Goal: Task Accomplishment & Management: Manage account settings

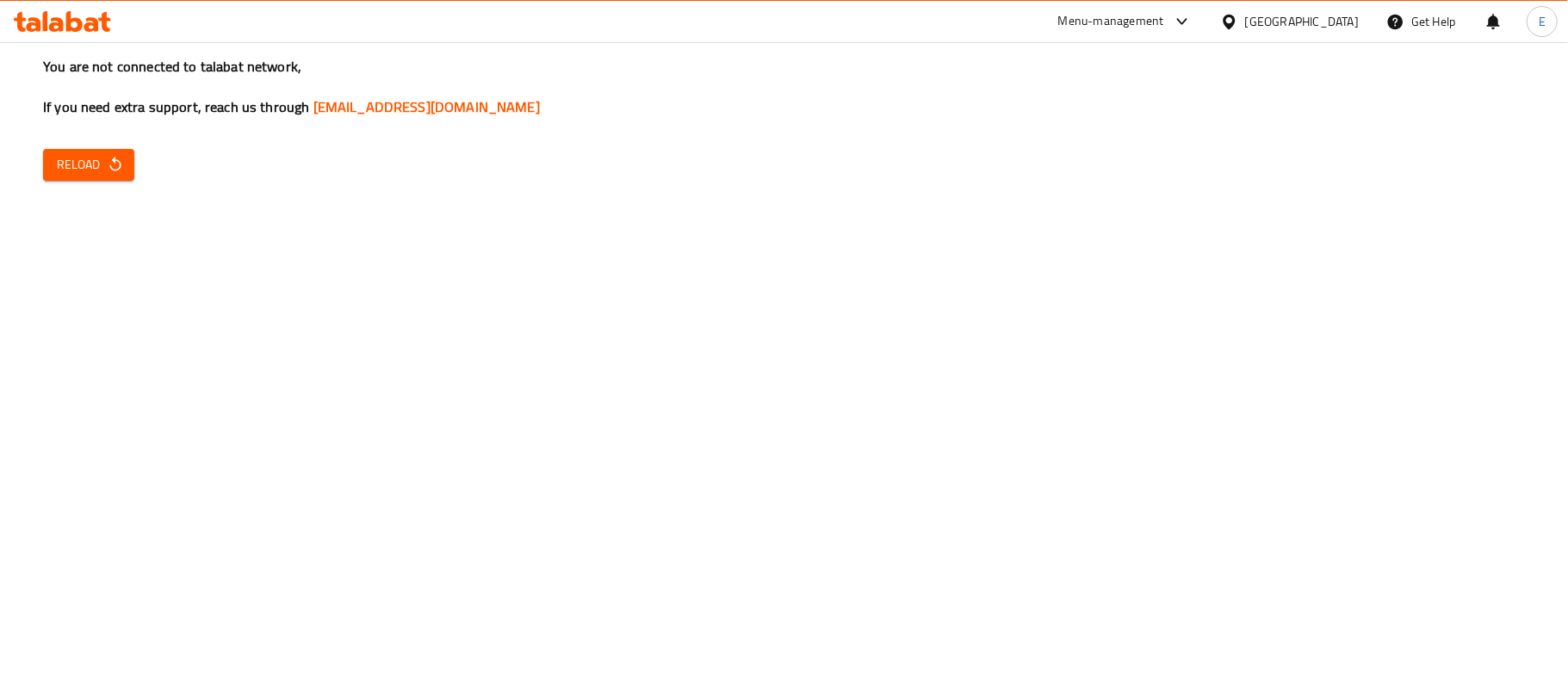
click at [93, 154] on span "Reload" at bounding box center [89, 165] width 63 height 22
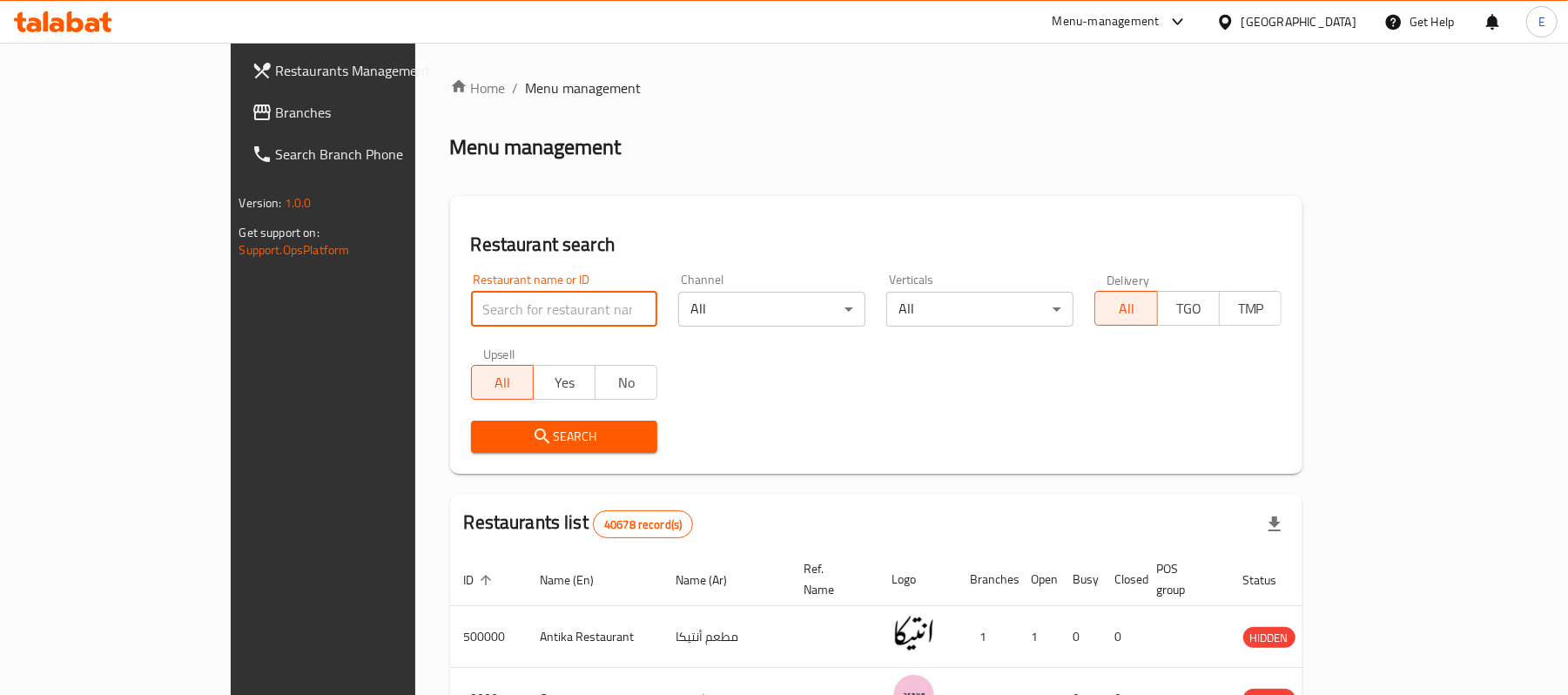
click at [470, 310] on input "search" at bounding box center [564, 309] width 187 height 35
type input "pesca"
click button "Search" at bounding box center [564, 436] width 187 height 32
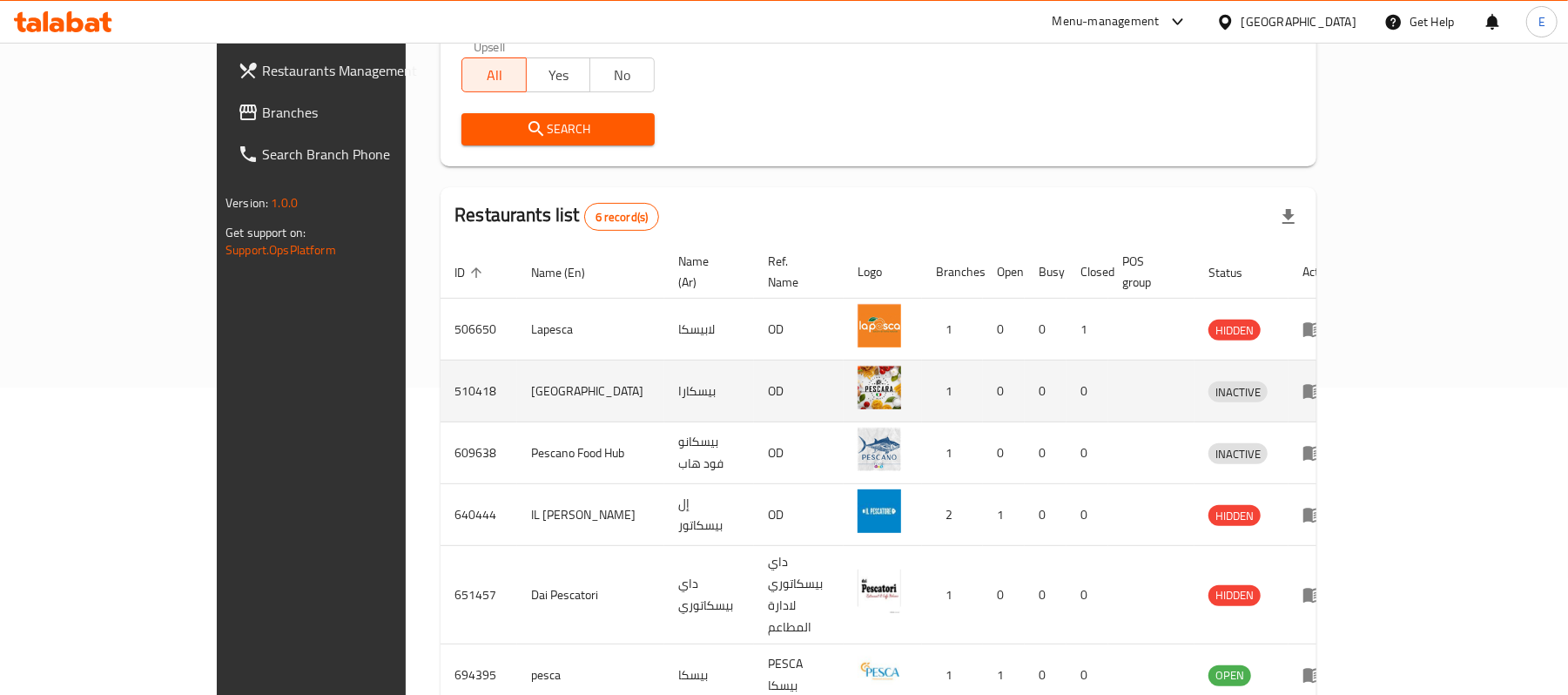
scroll to position [348, 0]
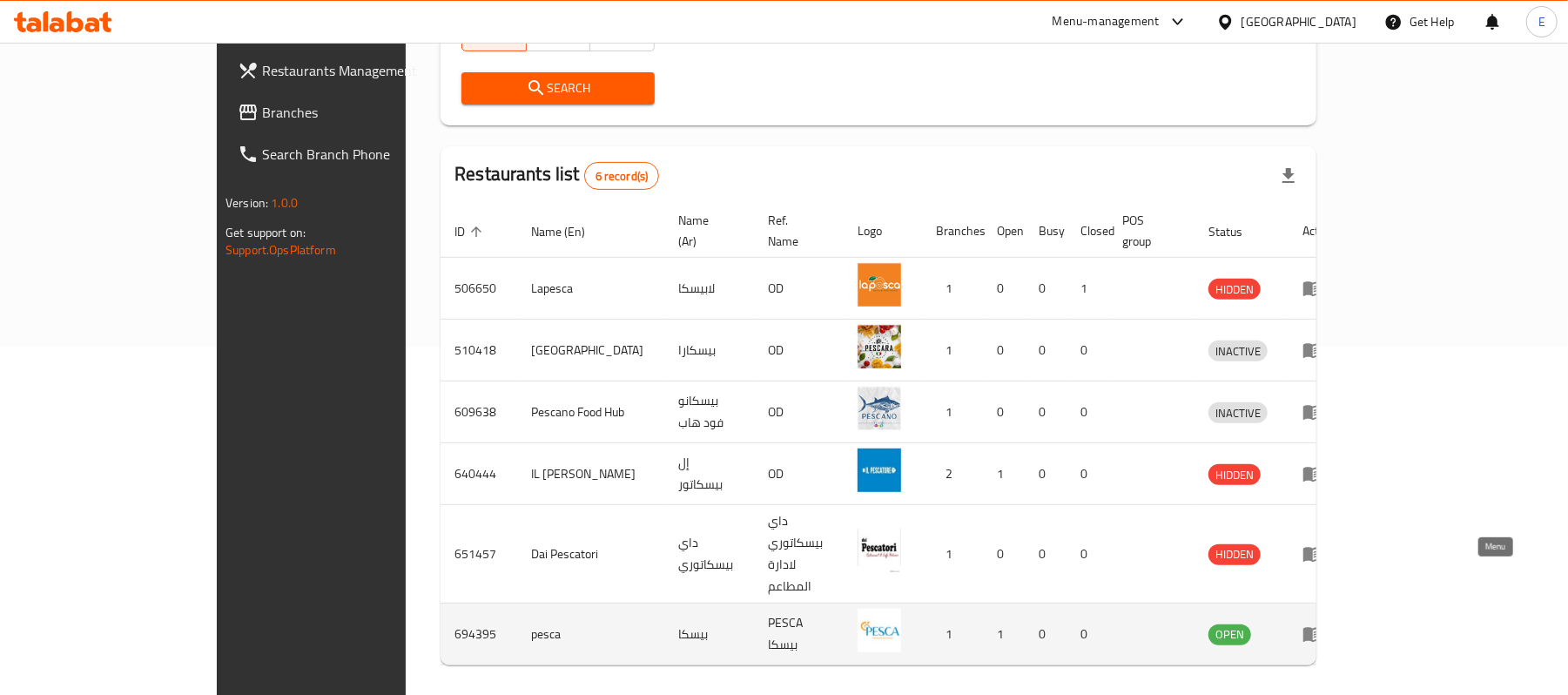
click at [1323, 628] on icon "enhanced table" at bounding box center [1313, 635] width 19 height 15
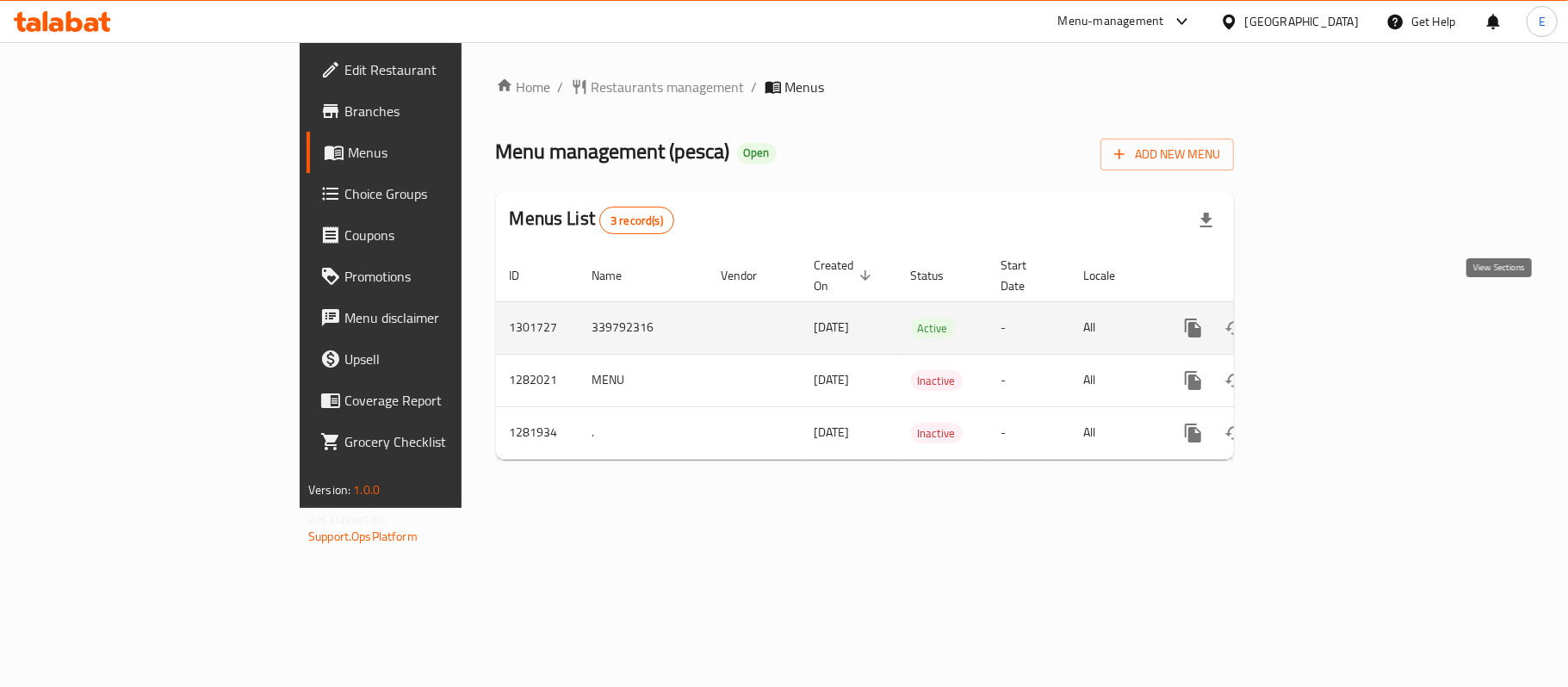
click at [1338, 319] on link "enhanced table" at bounding box center [1317, 329] width 42 height 42
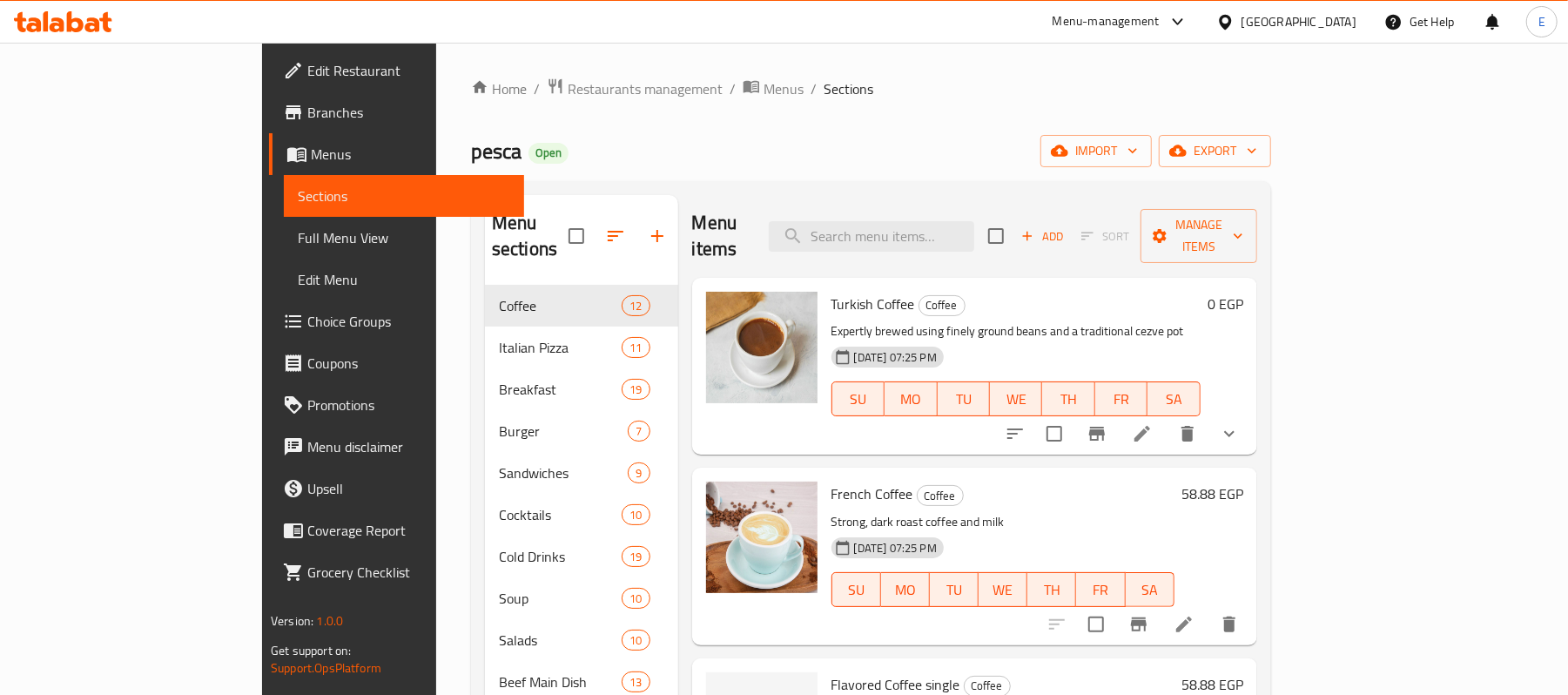
scroll to position [581, 0]
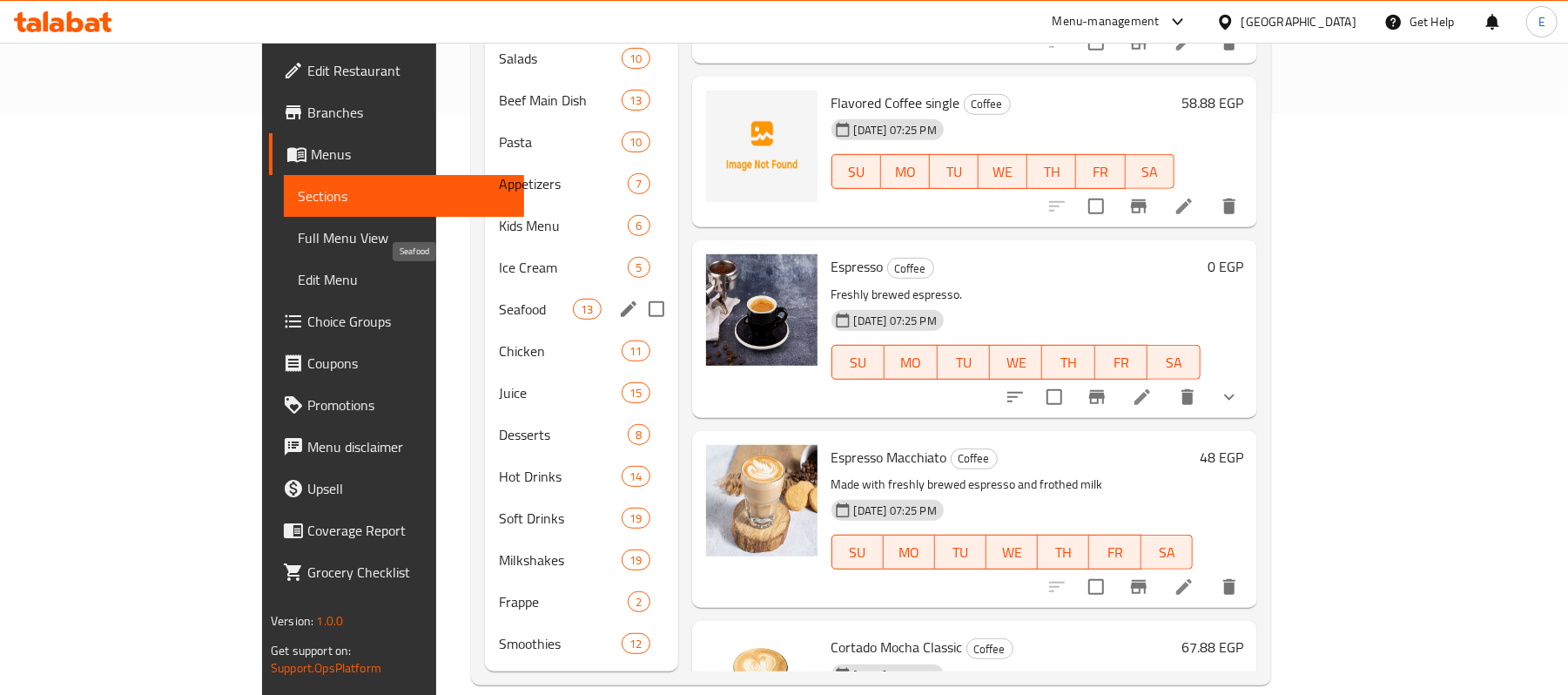
click at [499, 299] on span "Seafood" at bounding box center [535, 309] width 74 height 21
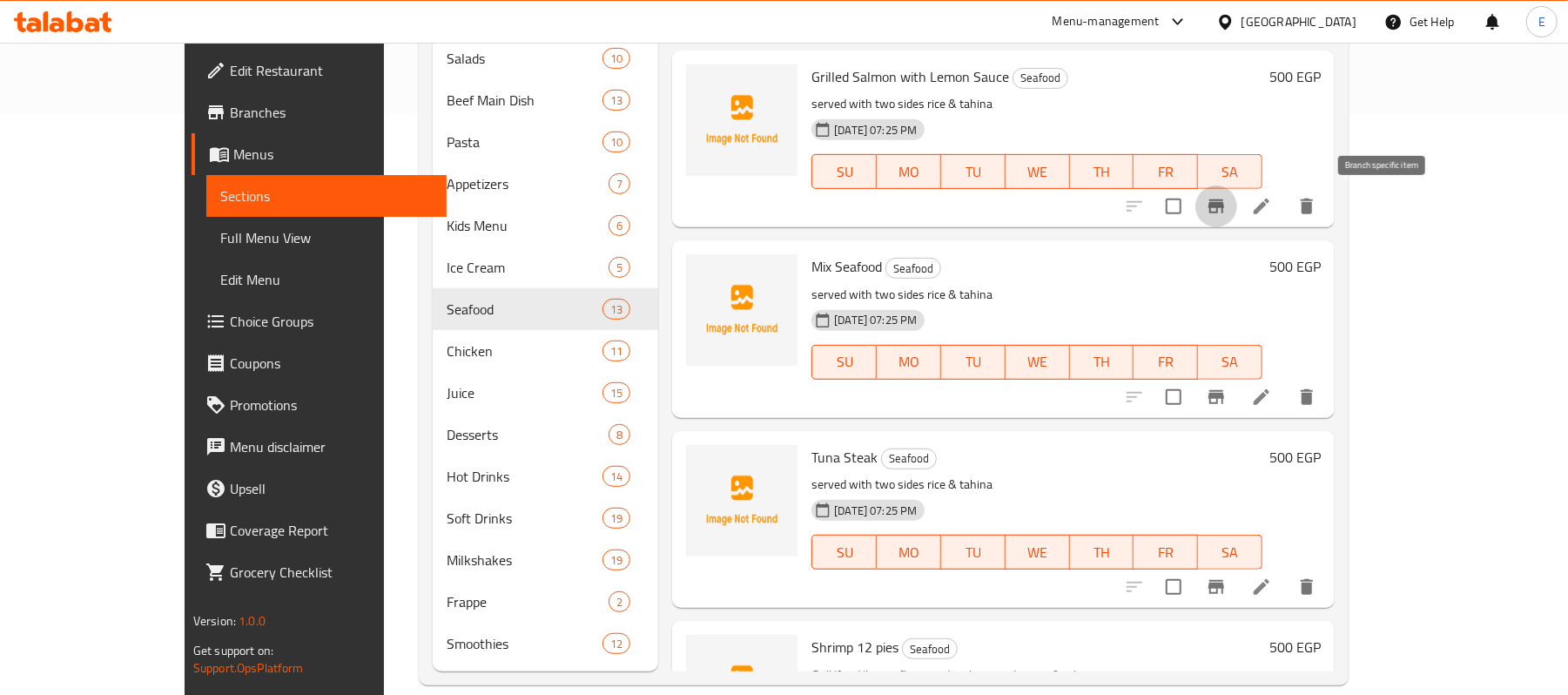
click at [1237, 218] on button "Branch-specific-item" at bounding box center [1217, 207] width 42 height 42
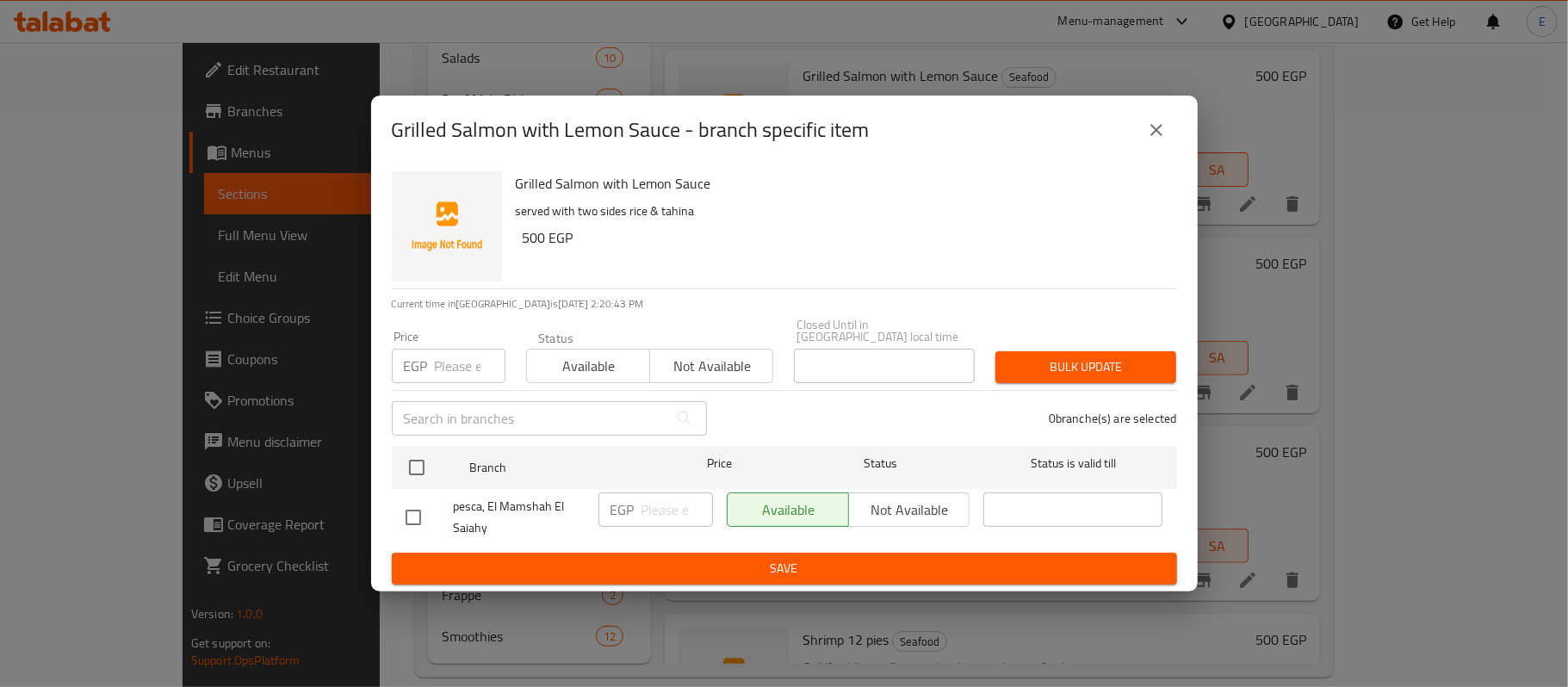
click at [1152, 120] on button "close" at bounding box center [1156, 130] width 42 height 42
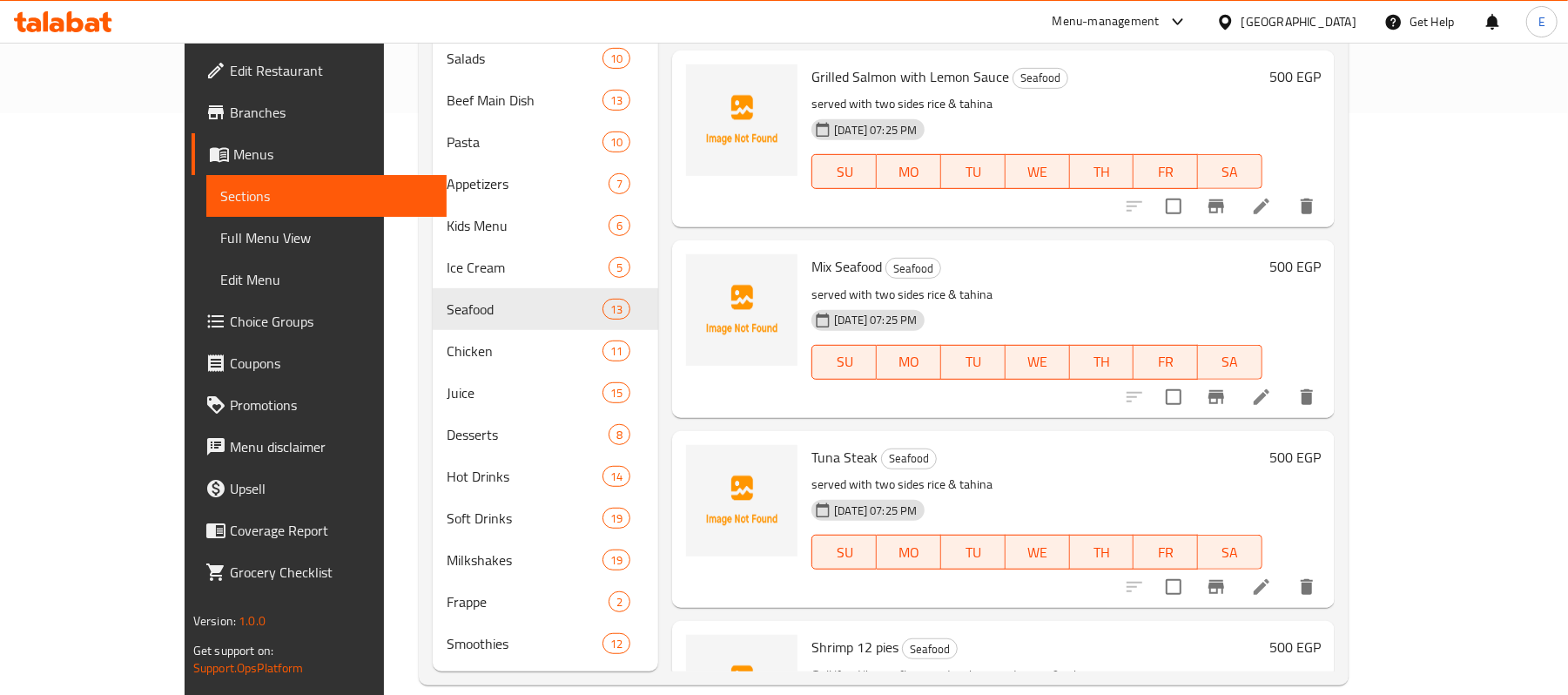
click at [915, 77] on span "Grilled Salmon with Lemon Sauce" at bounding box center [910, 76] width 198 height 27
copy h6 "Grilled Salmon with Lemon Sauce"
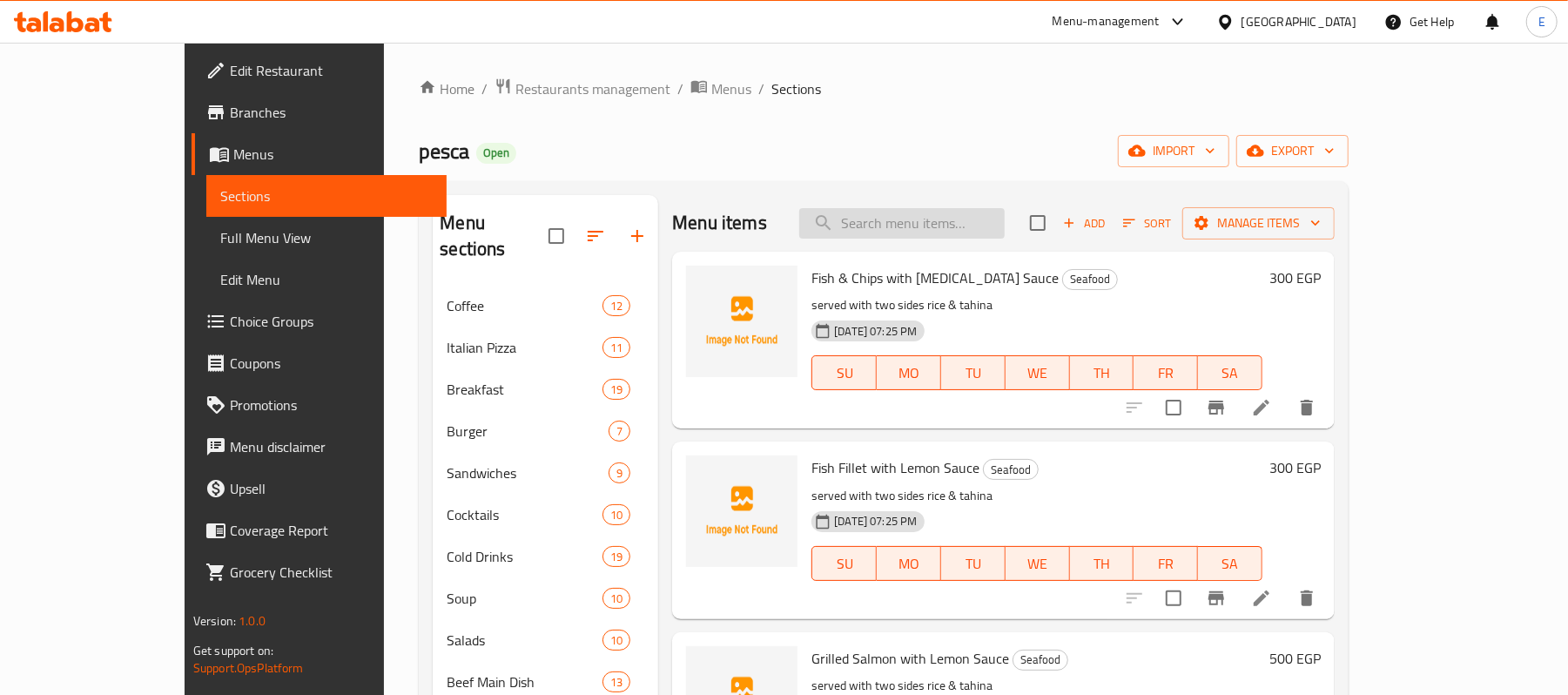
click at [967, 223] on input "search" at bounding box center [902, 223] width 205 height 30
paste input "Grilled Salmon with Lemon Sauce"
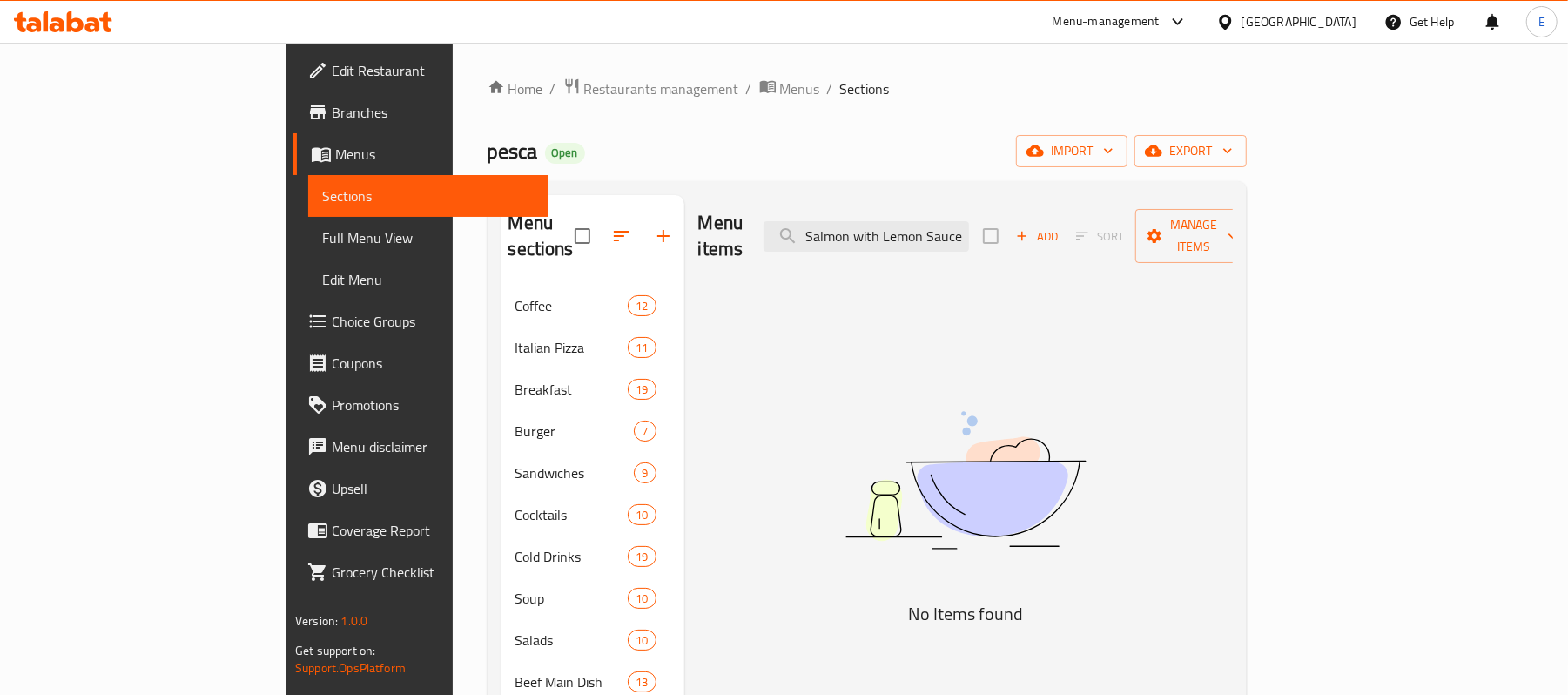
scroll to position [0, 39]
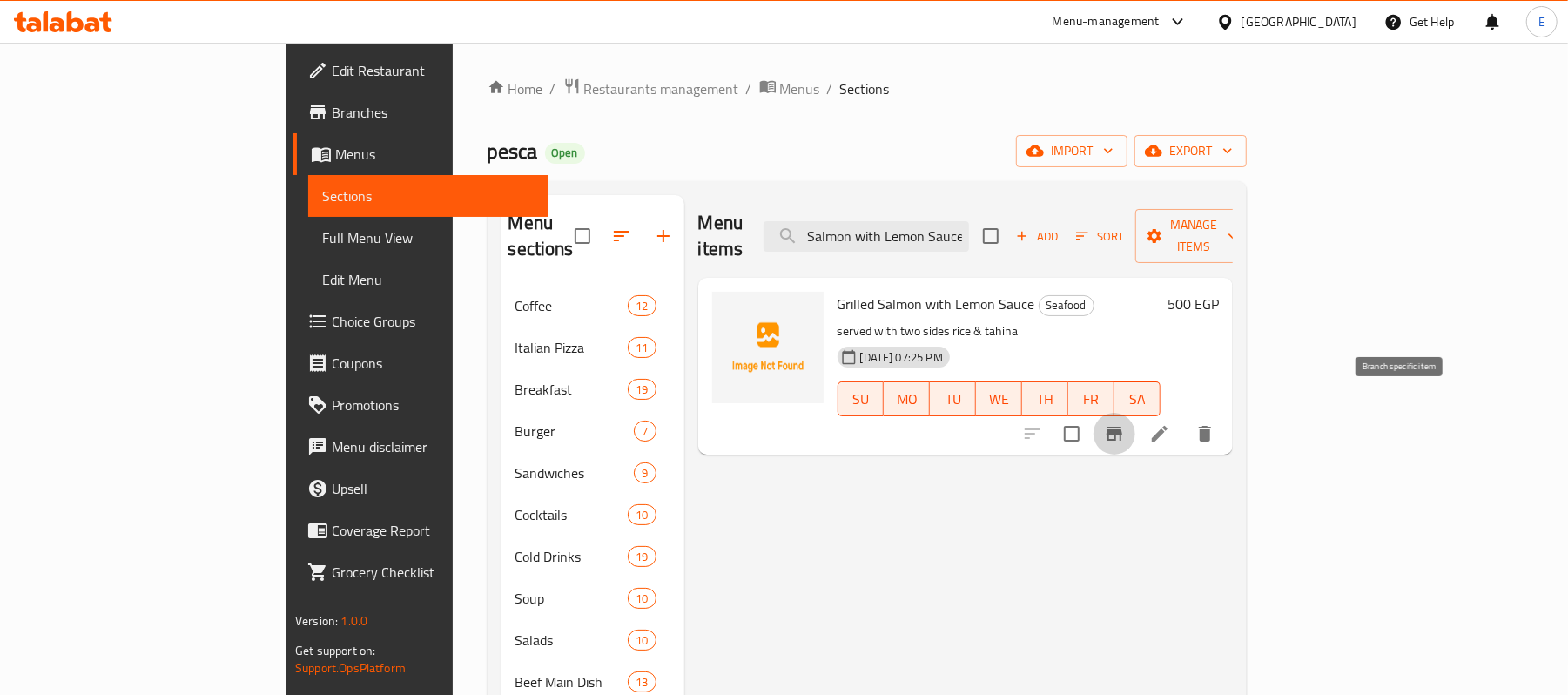
click at [1125, 423] on icon "Branch-specific-item" at bounding box center [1114, 433] width 21 height 21
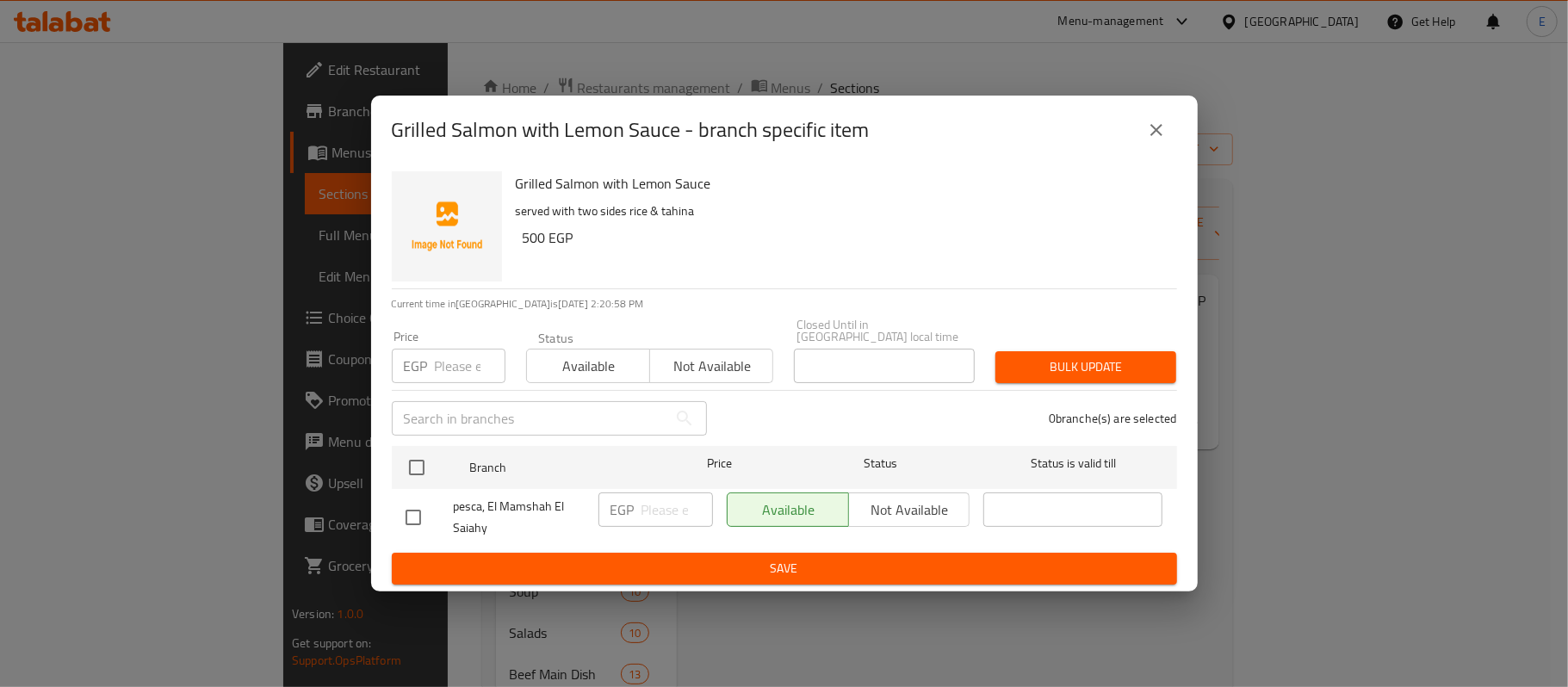
click at [1149, 140] on icon "close" at bounding box center [1156, 129] width 21 height 21
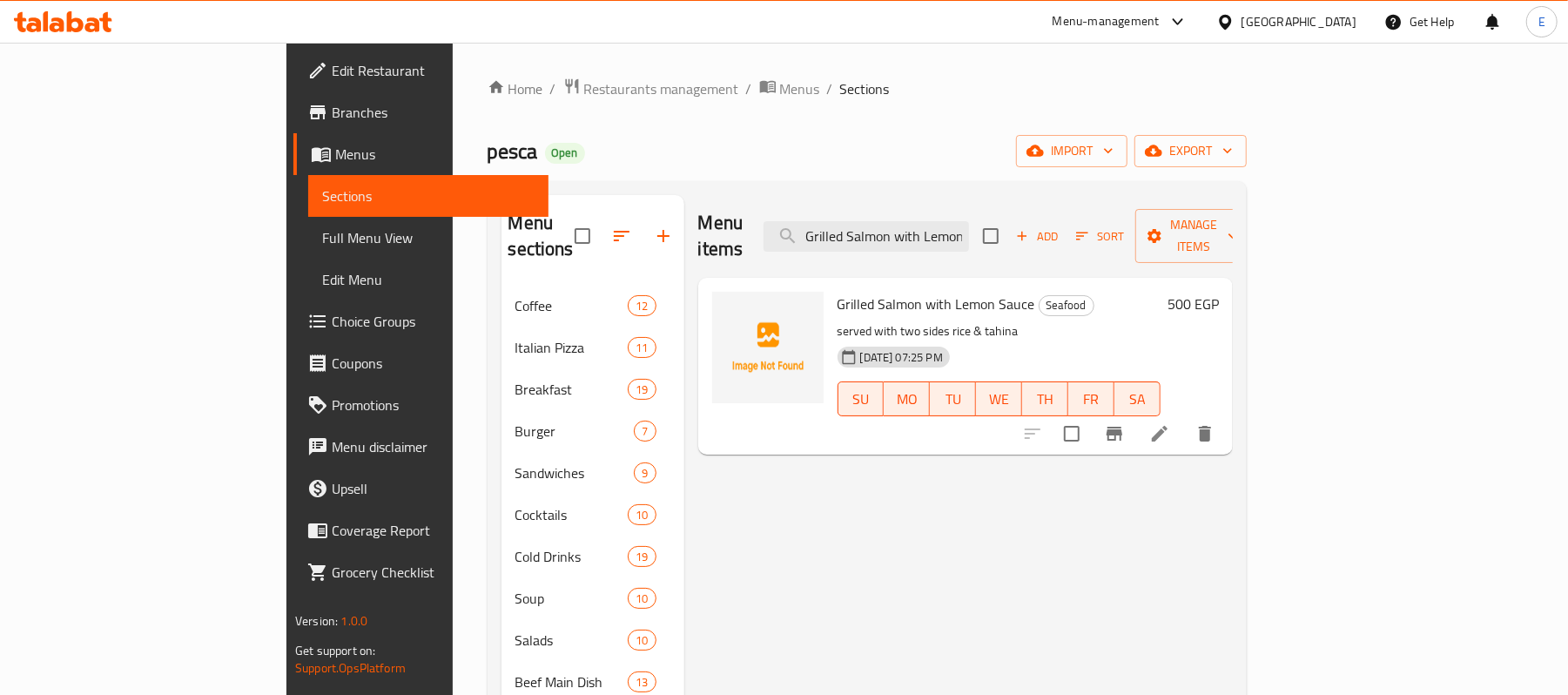
drag, startPoint x: 946, startPoint y: 227, endPoint x: 843, endPoint y: 209, distance: 104.6
click at [864, 209] on div "Menu items Grilled Salmon with Lemon Sauce Add Sort Manage items" at bounding box center [966, 236] width 535 height 82
click at [926, 222] on input "Salmon with Lemon Sauce" at bounding box center [866, 236] width 205 height 30
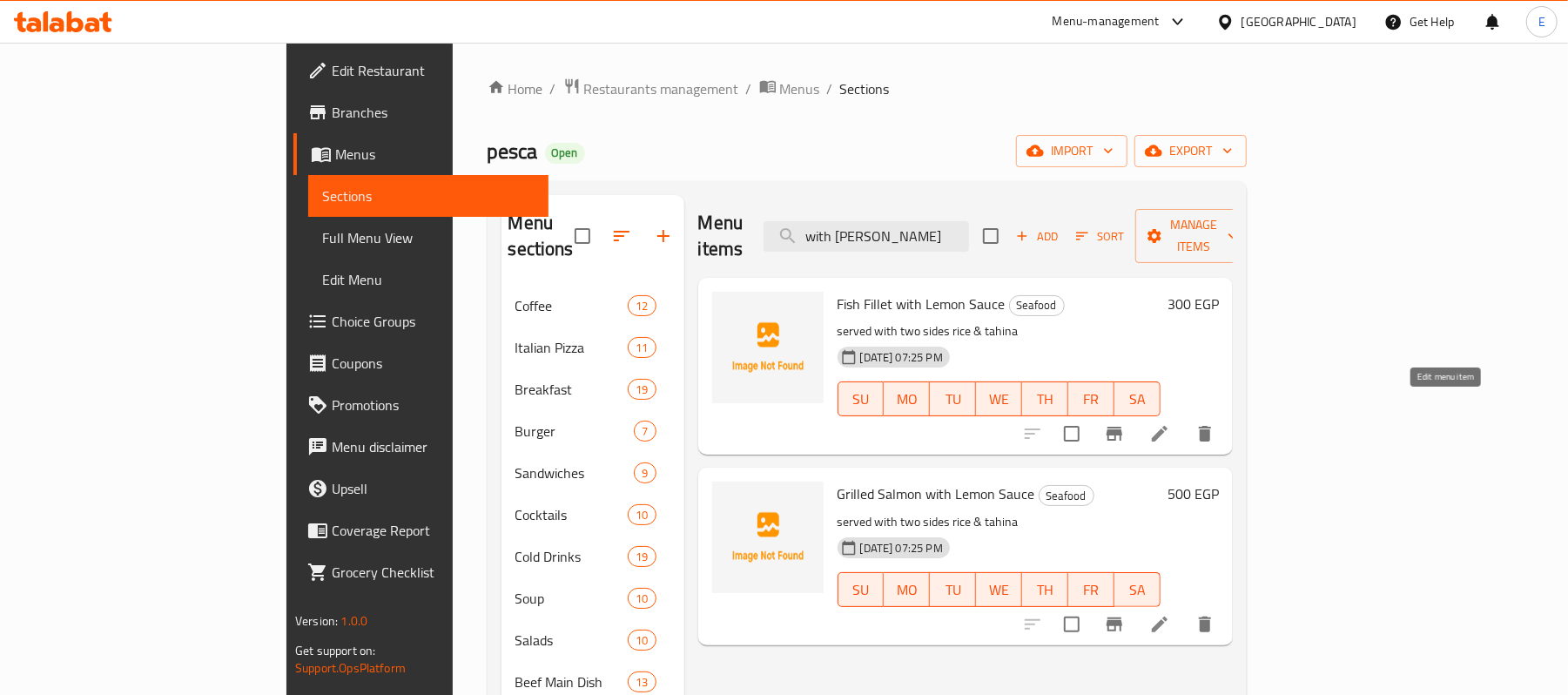
type input "with [PERSON_NAME]"
click at [1167, 426] on icon at bounding box center [1159, 433] width 16 height 16
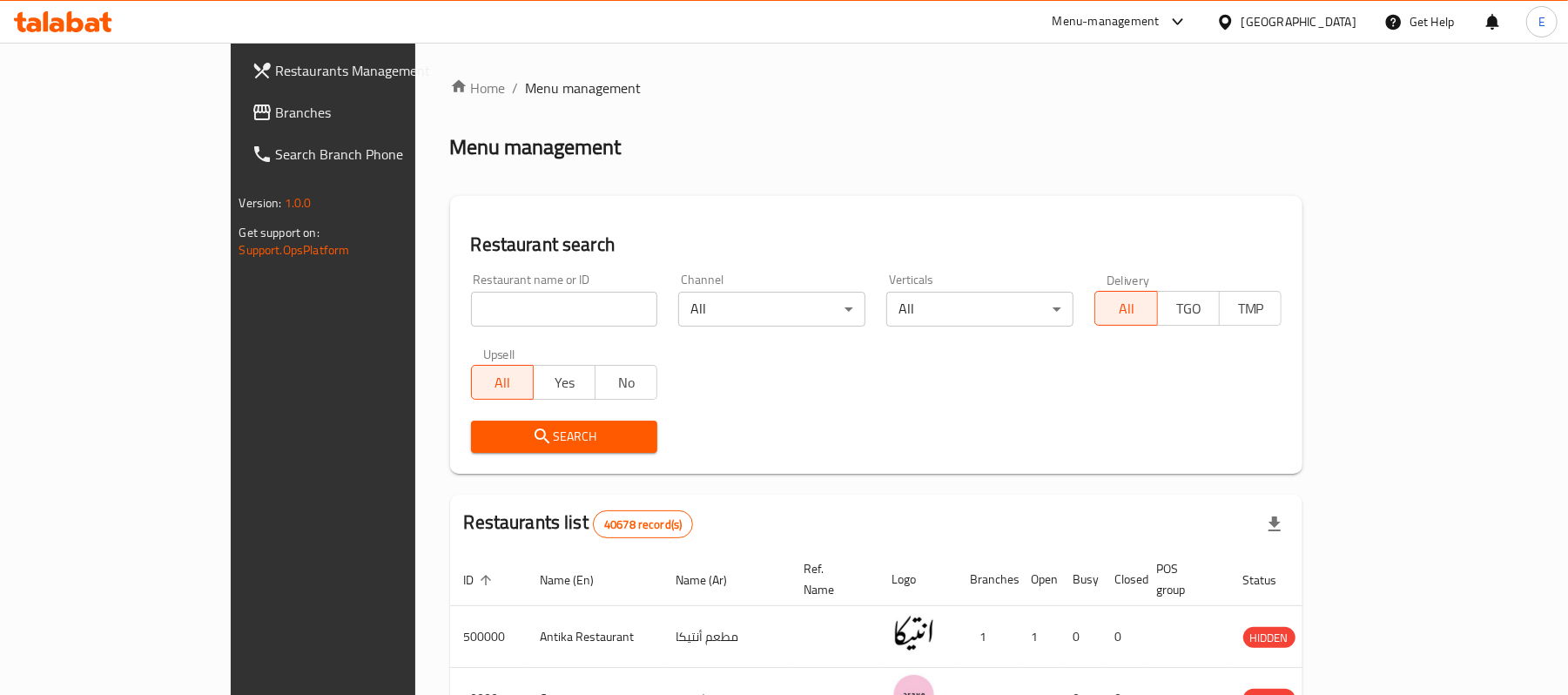
click at [470, 296] on input "search" at bounding box center [564, 309] width 187 height 35
paste input "702600"
type input "702600"
click button "Search" at bounding box center [564, 436] width 187 height 32
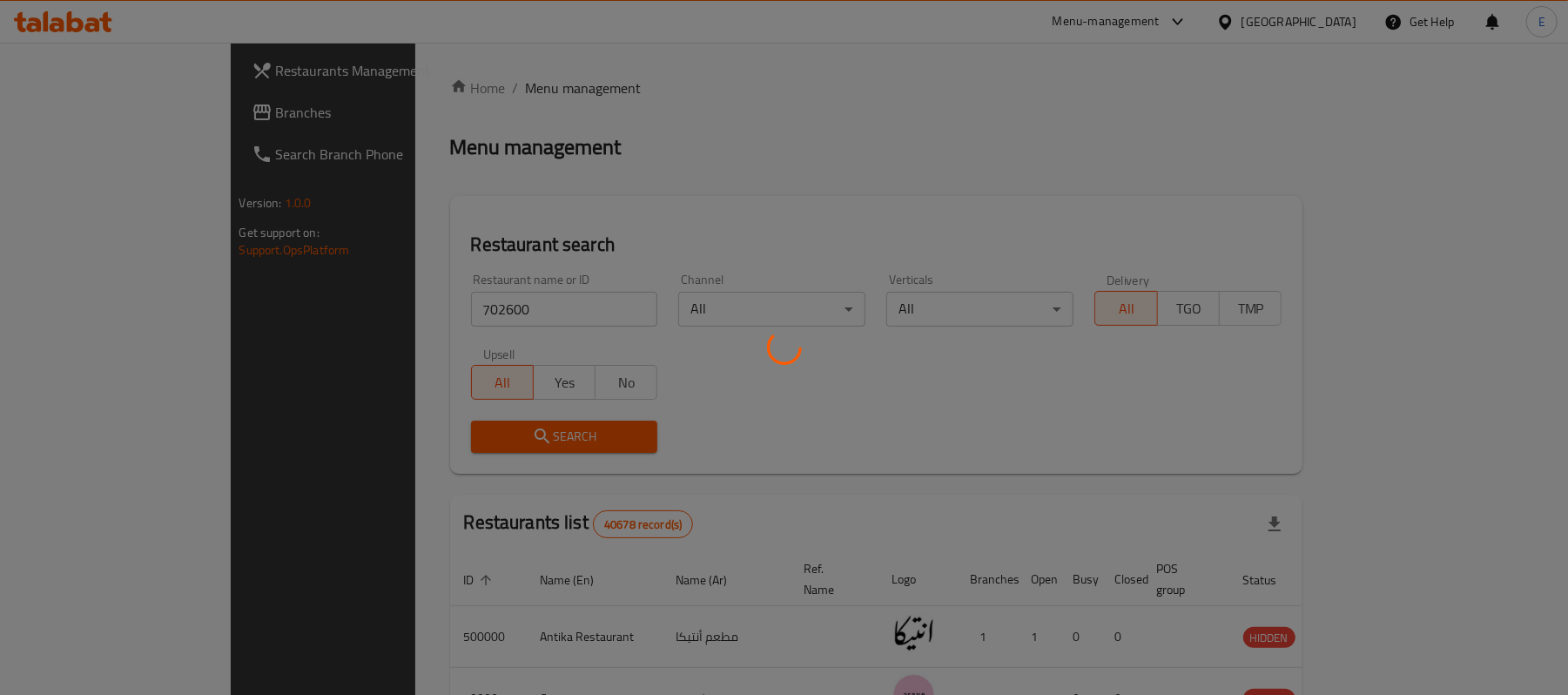
drag, startPoint x: 1013, startPoint y: 274, endPoint x: 892, endPoint y: 268, distance: 121.1
click at [892, 268] on div at bounding box center [784, 347] width 1568 height 695
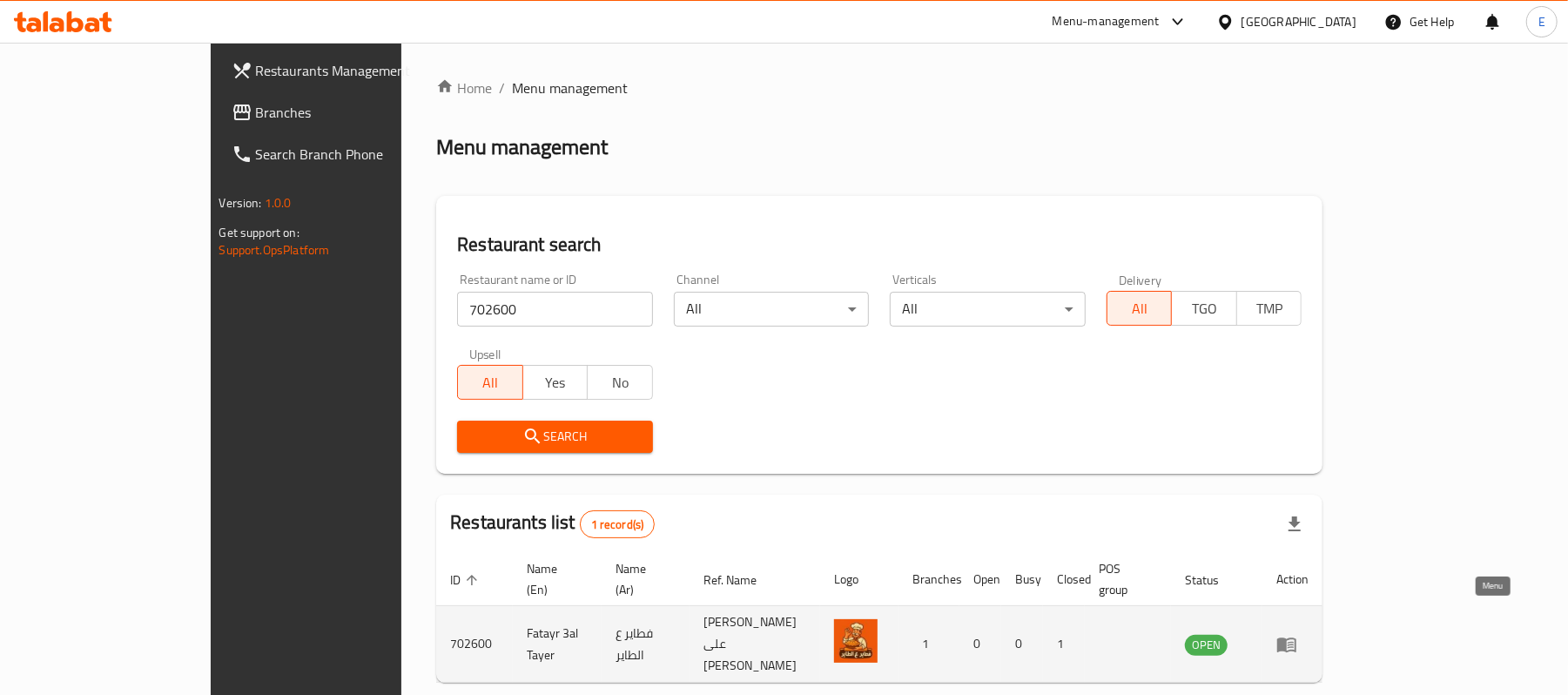
click at [1297, 634] on icon "enhanced table" at bounding box center [1286, 644] width 21 height 21
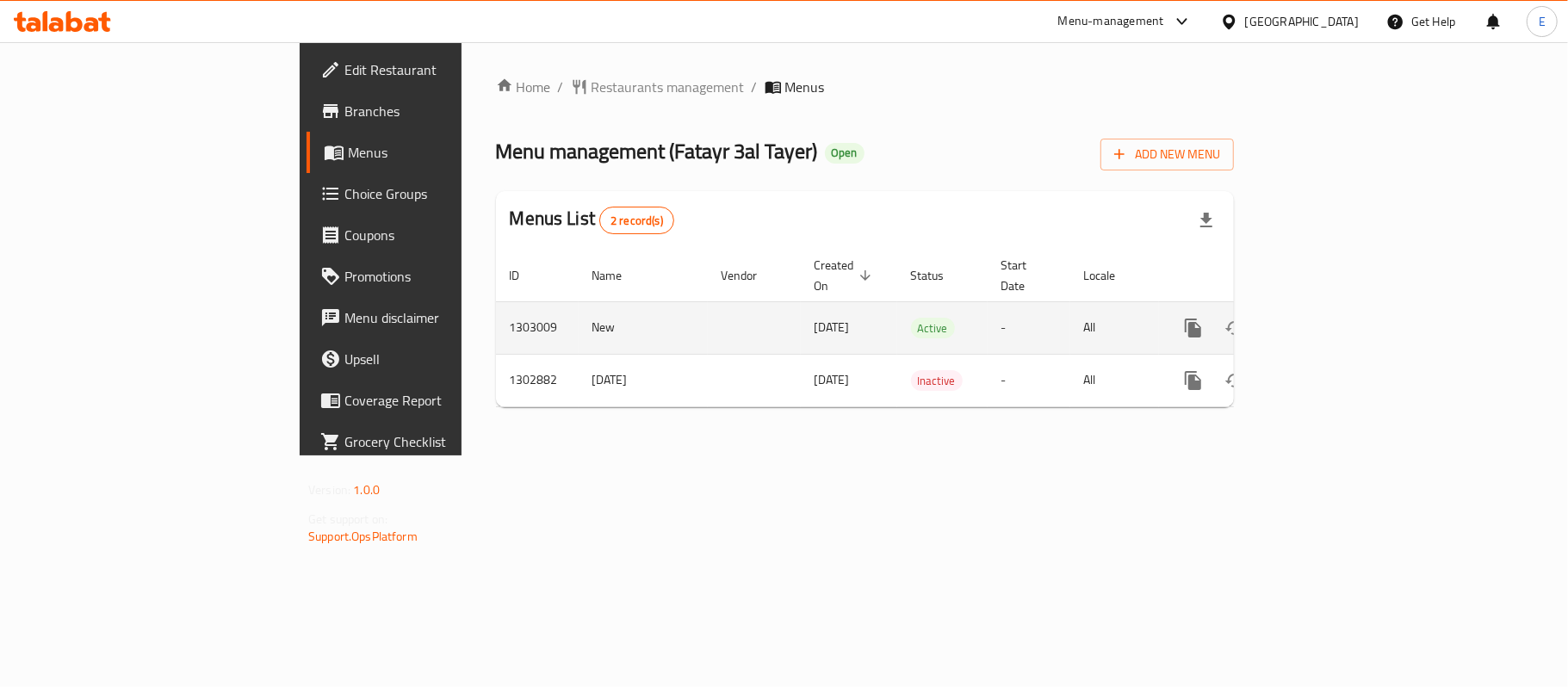
click at [1352, 325] on td "enhanced table" at bounding box center [1255, 328] width 193 height 52
click at [1327, 318] on icon "enhanced table" at bounding box center [1317, 328] width 21 height 21
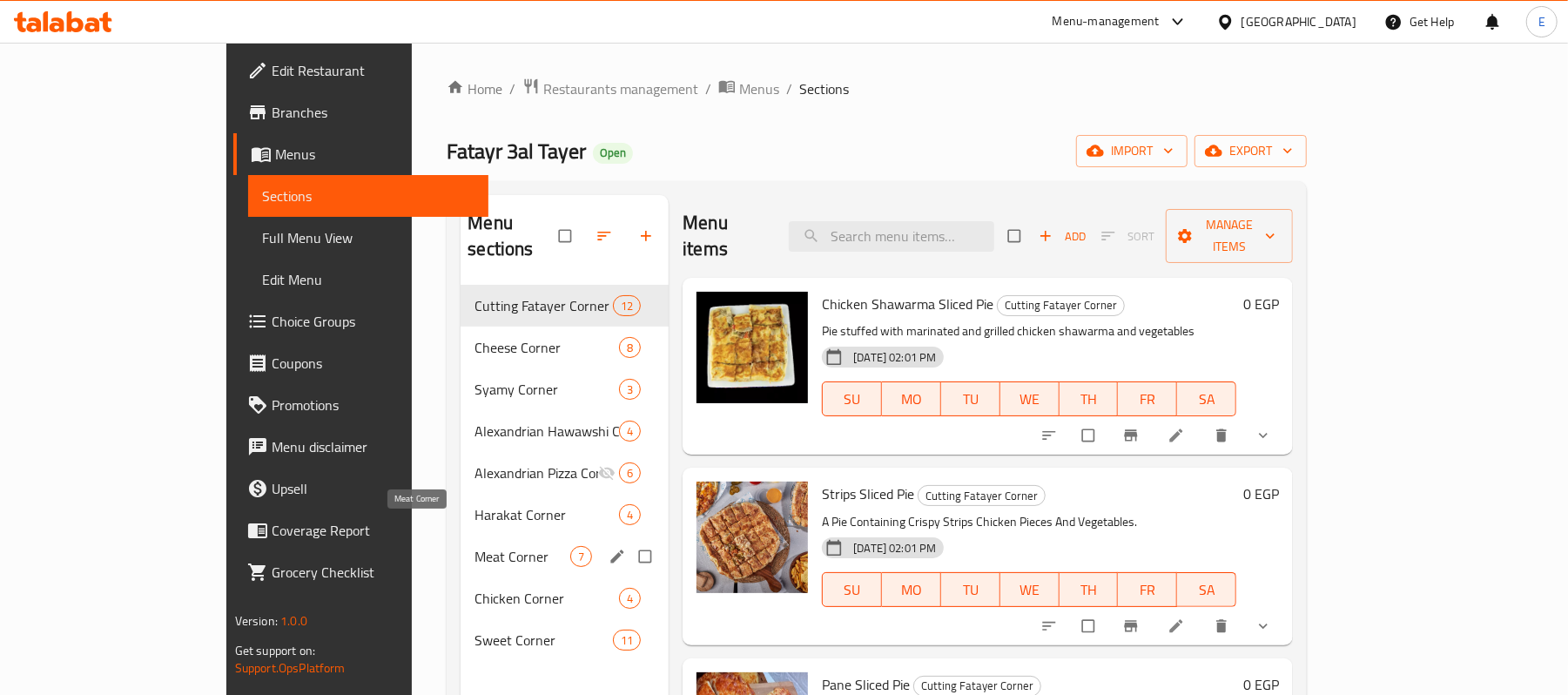
click at [481, 546] on span "Meat Corner" at bounding box center [522, 556] width 96 height 21
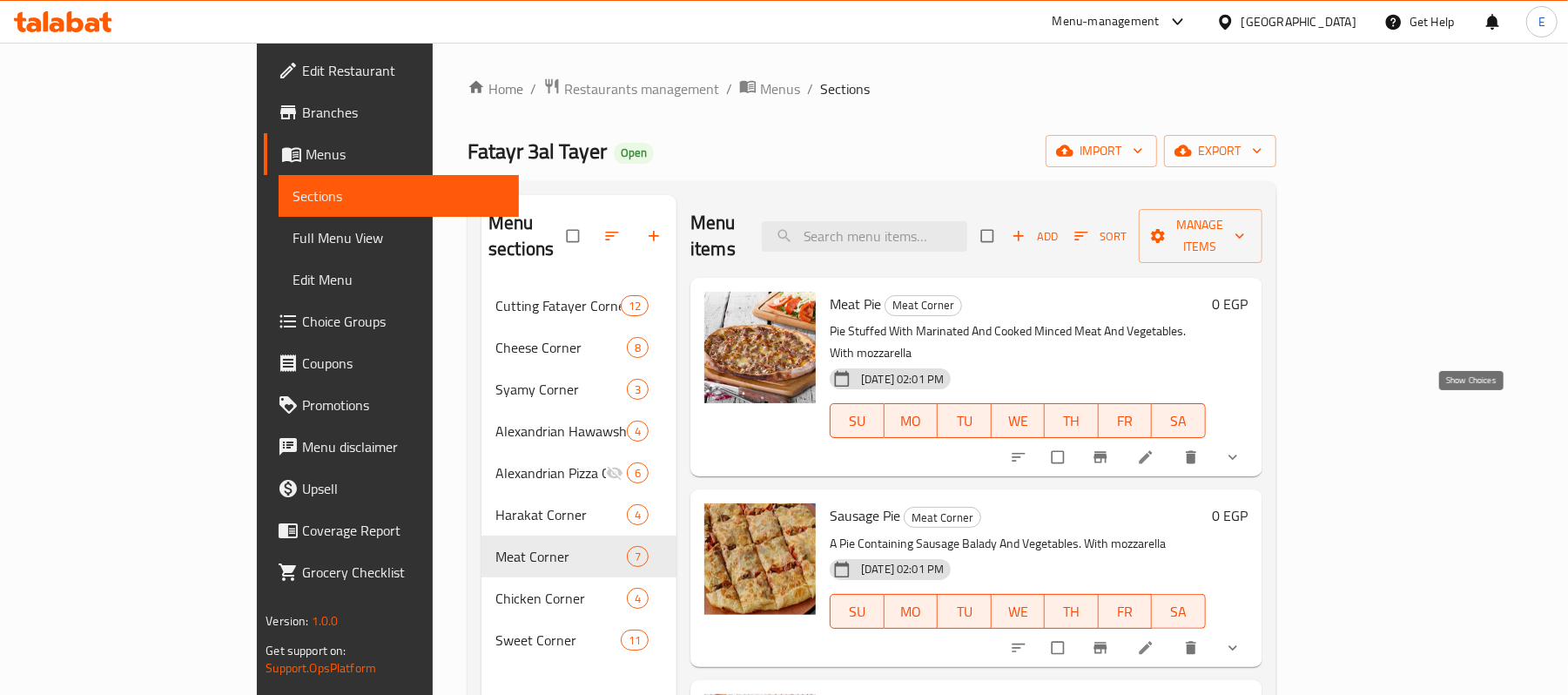
click at [1241, 449] on icon "show more" at bounding box center [1232, 457] width 17 height 17
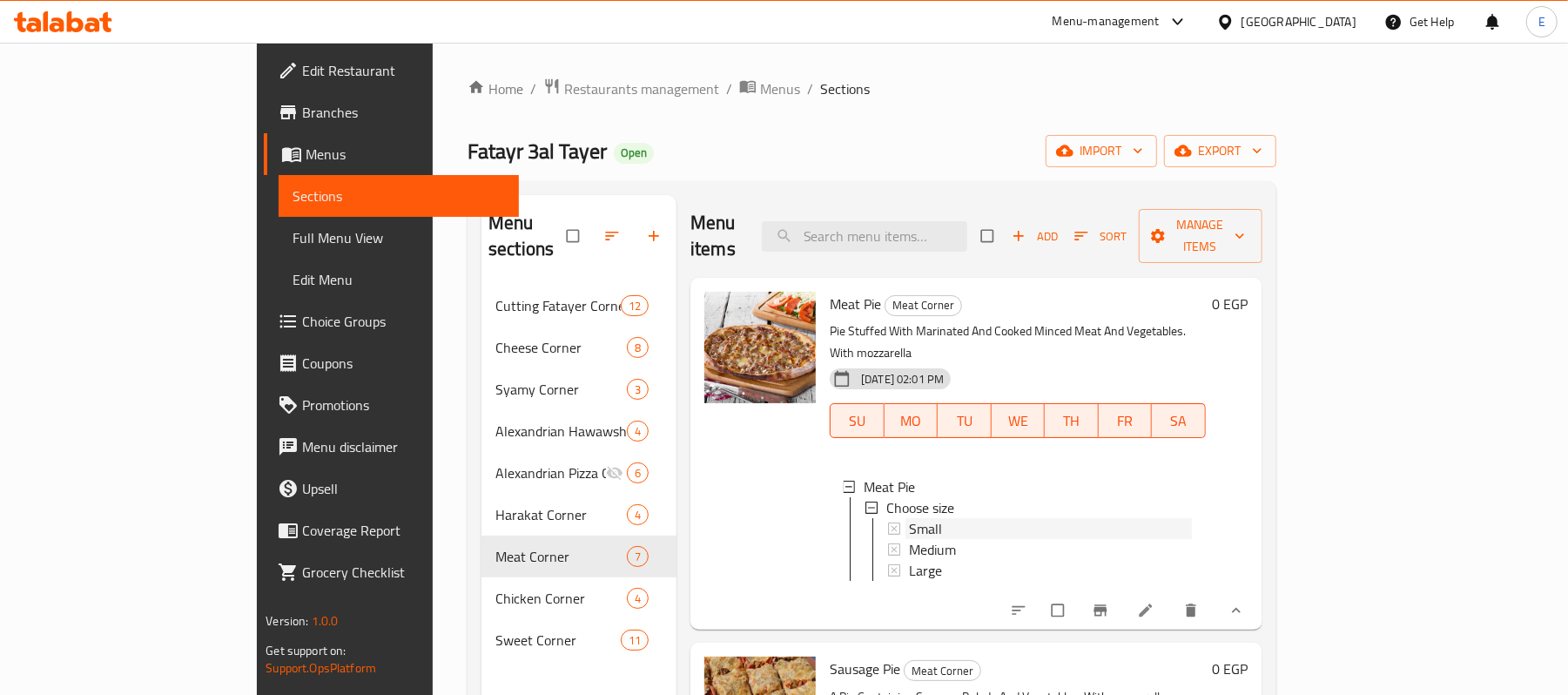
click at [975, 518] on div "Small" at bounding box center [1050, 528] width 282 height 21
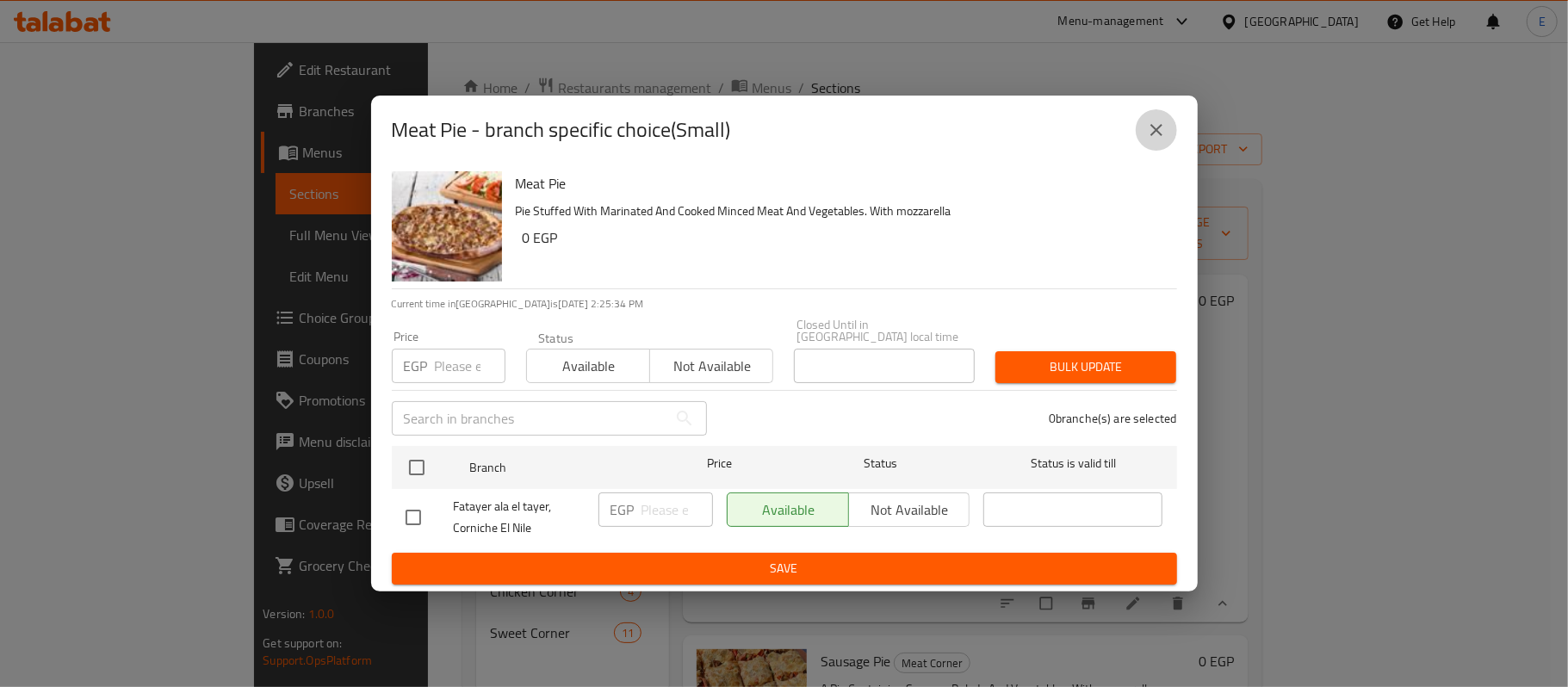
click at [1142, 129] on button "close" at bounding box center [1156, 130] width 42 height 42
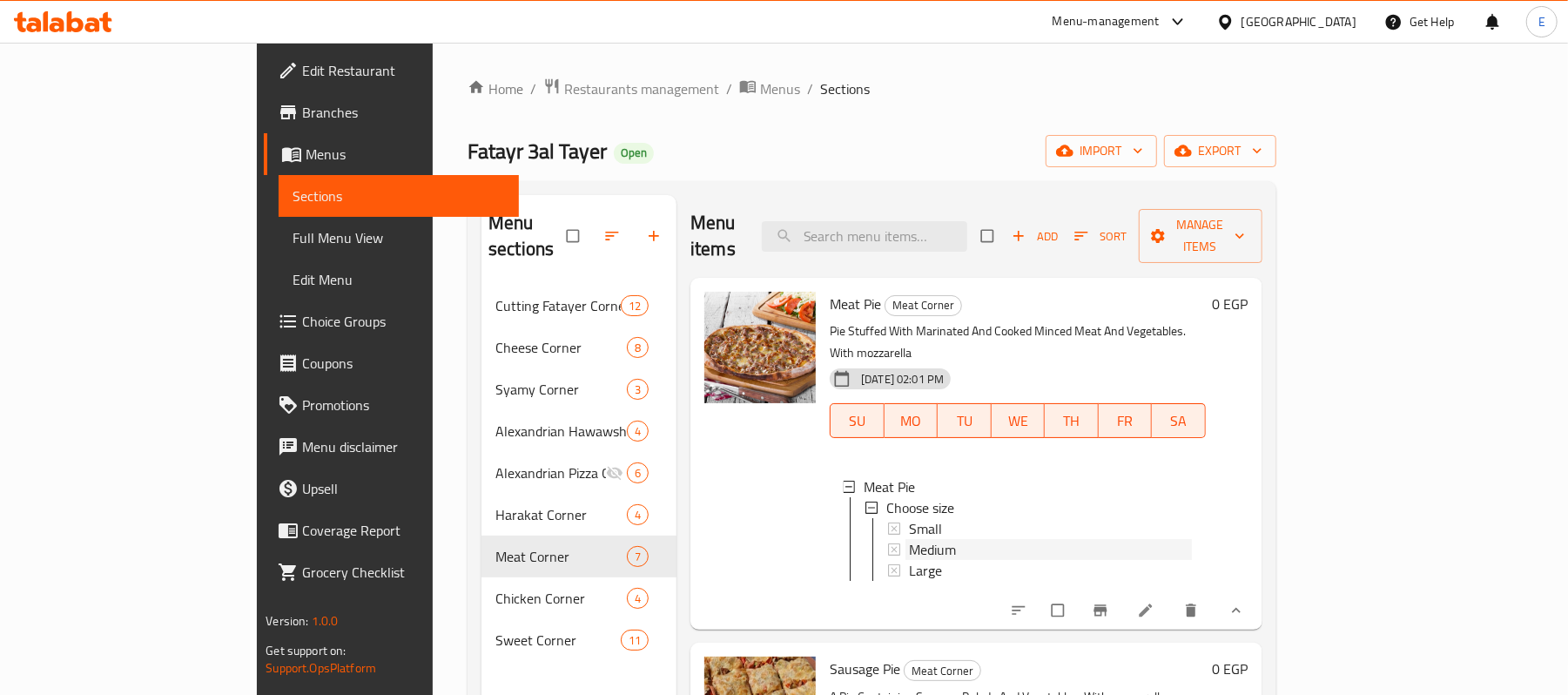
click at [909, 539] on span "Medium" at bounding box center [932, 549] width 47 height 21
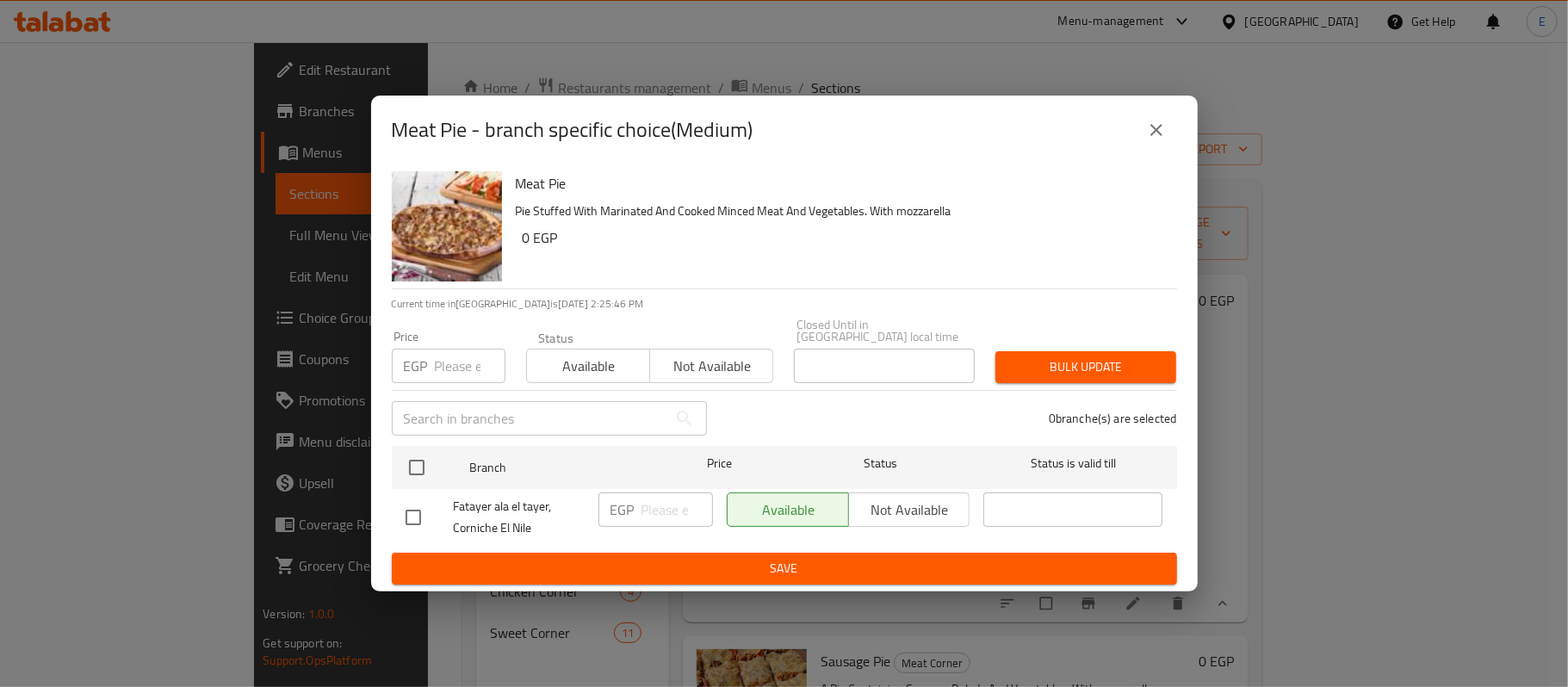
click at [1132, 158] on div "Meat Pie - branch specific choice(Medium)" at bounding box center [784, 130] width 827 height 69
click at [1138, 139] on div "Meat Pie - branch specific choice(Medium)" at bounding box center [784, 130] width 785 height 42
click at [1146, 126] on icon "close" at bounding box center [1156, 129] width 21 height 21
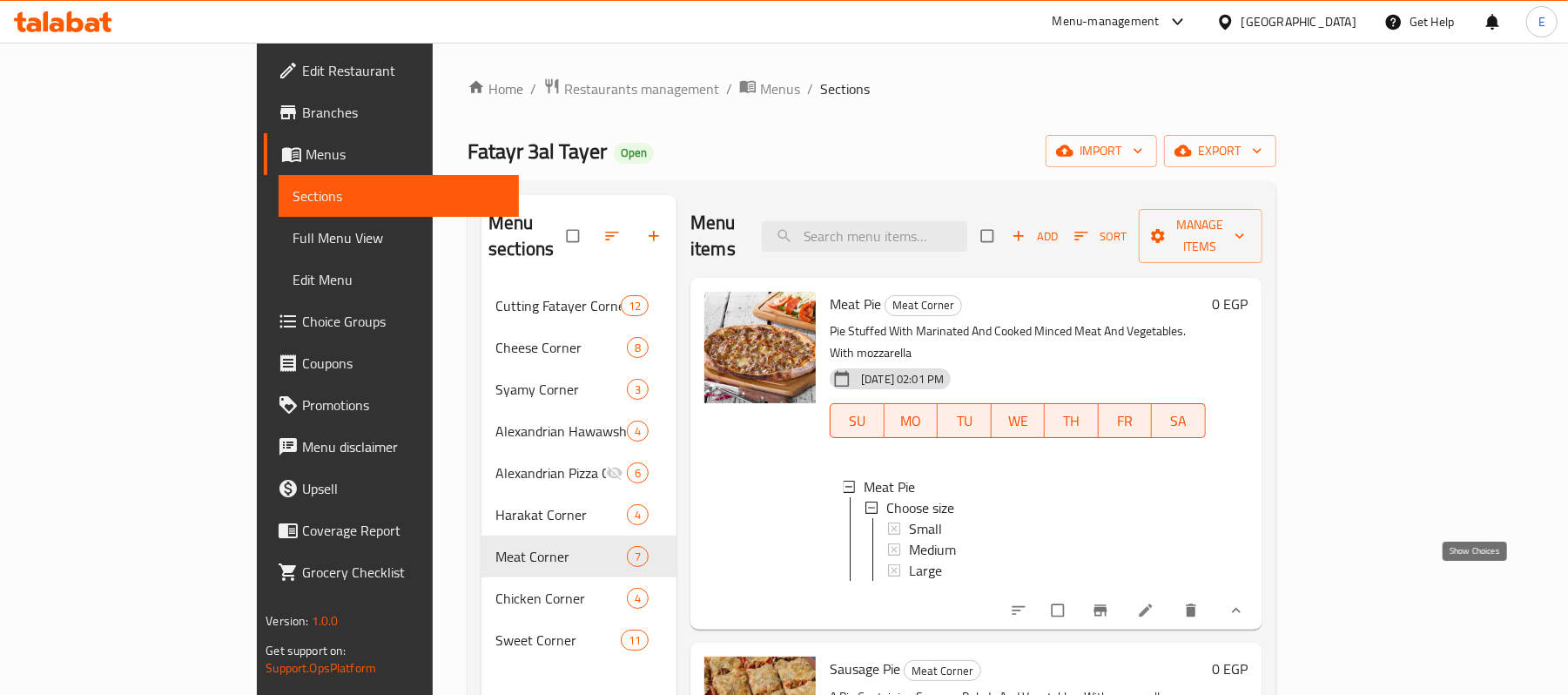
click at [1245, 602] on icon "show more" at bounding box center [1236, 610] width 17 height 17
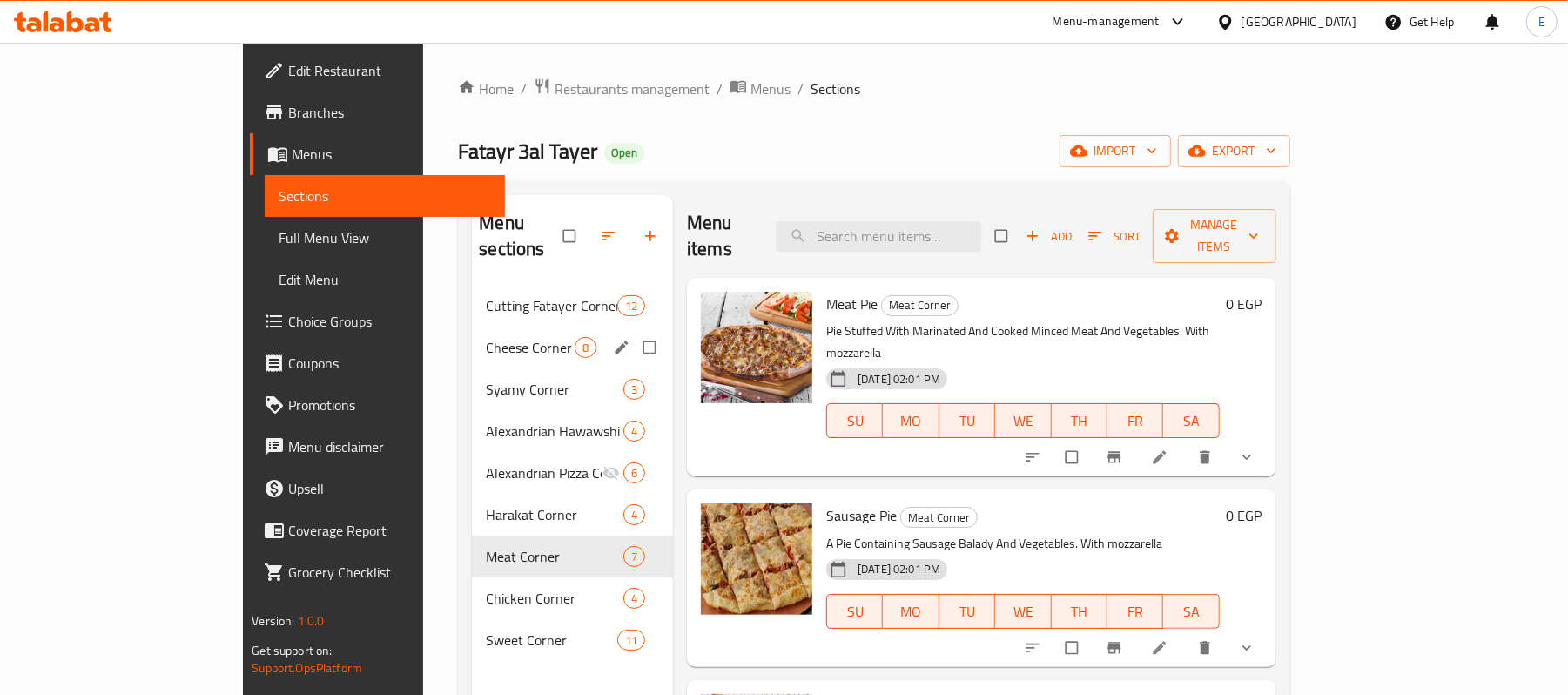
click at [486, 337] on span "Cheese Corner" at bounding box center [530, 347] width 89 height 21
